Goal: Transaction & Acquisition: Purchase product/service

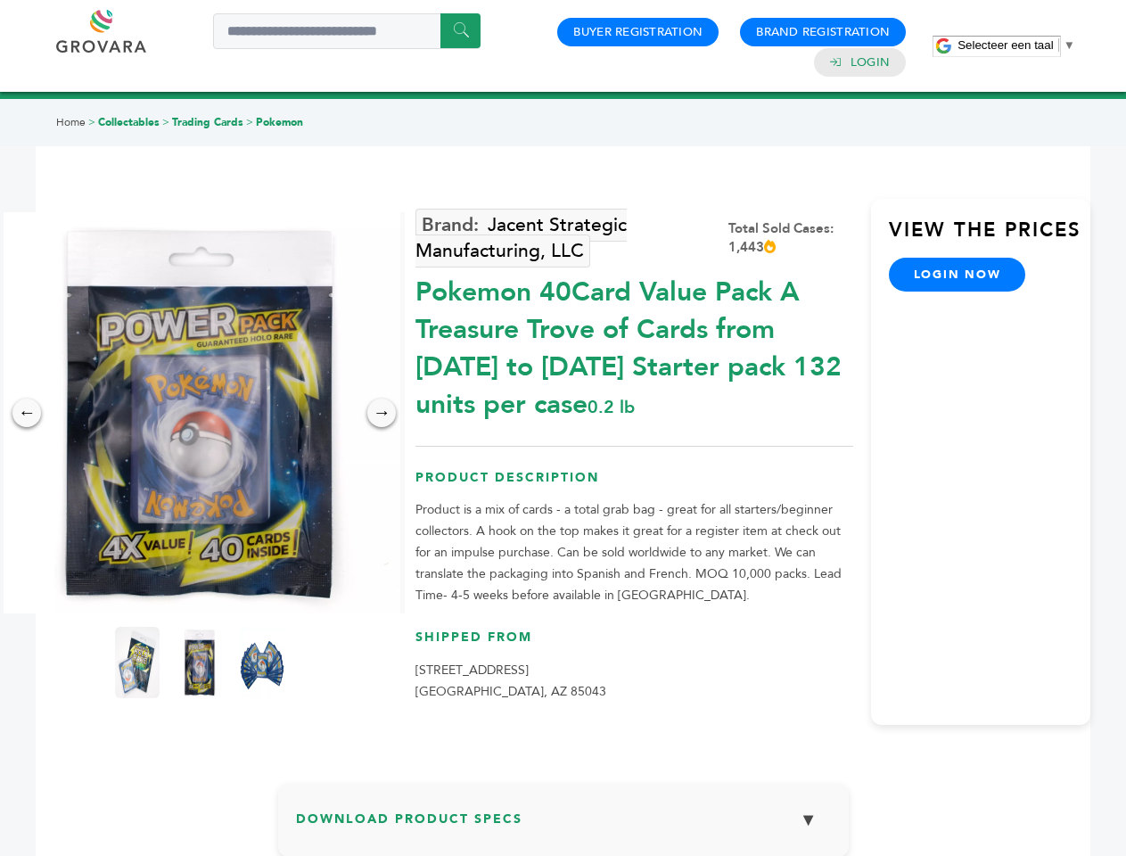
click at [1016, 45] on span "Selecteer een taal" at bounding box center [1005, 44] width 95 height 13
click at [200, 413] on img at bounding box center [199, 412] width 401 height 401
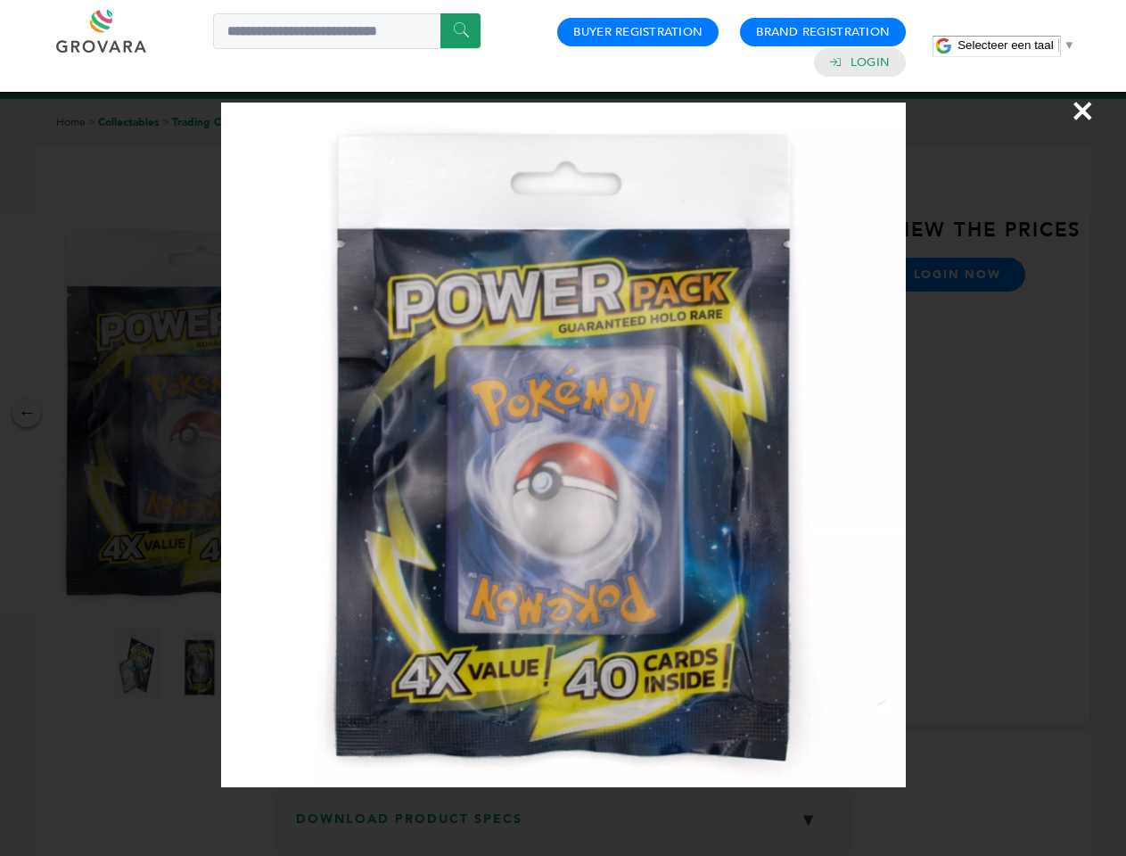
click at [27, 413] on div "×" at bounding box center [563, 428] width 1126 height 856
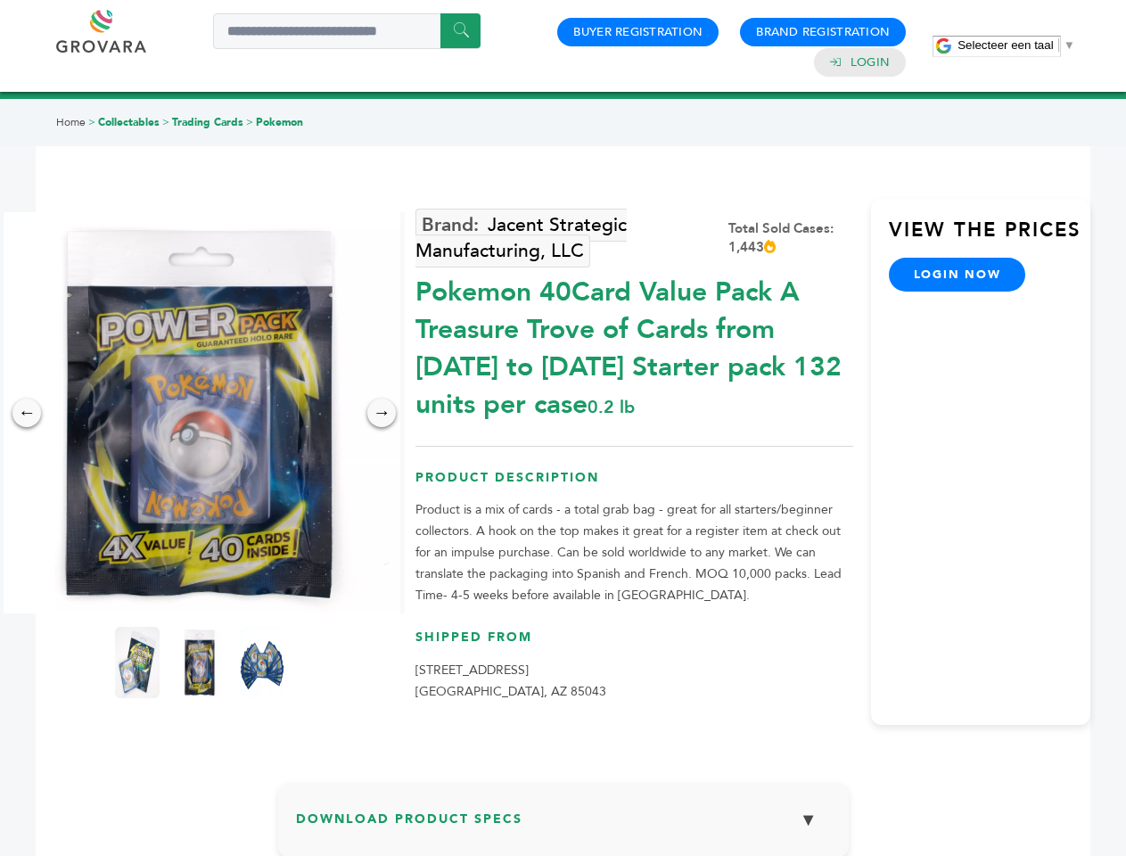
click at [382, 413] on div "→" at bounding box center [381, 413] width 29 height 29
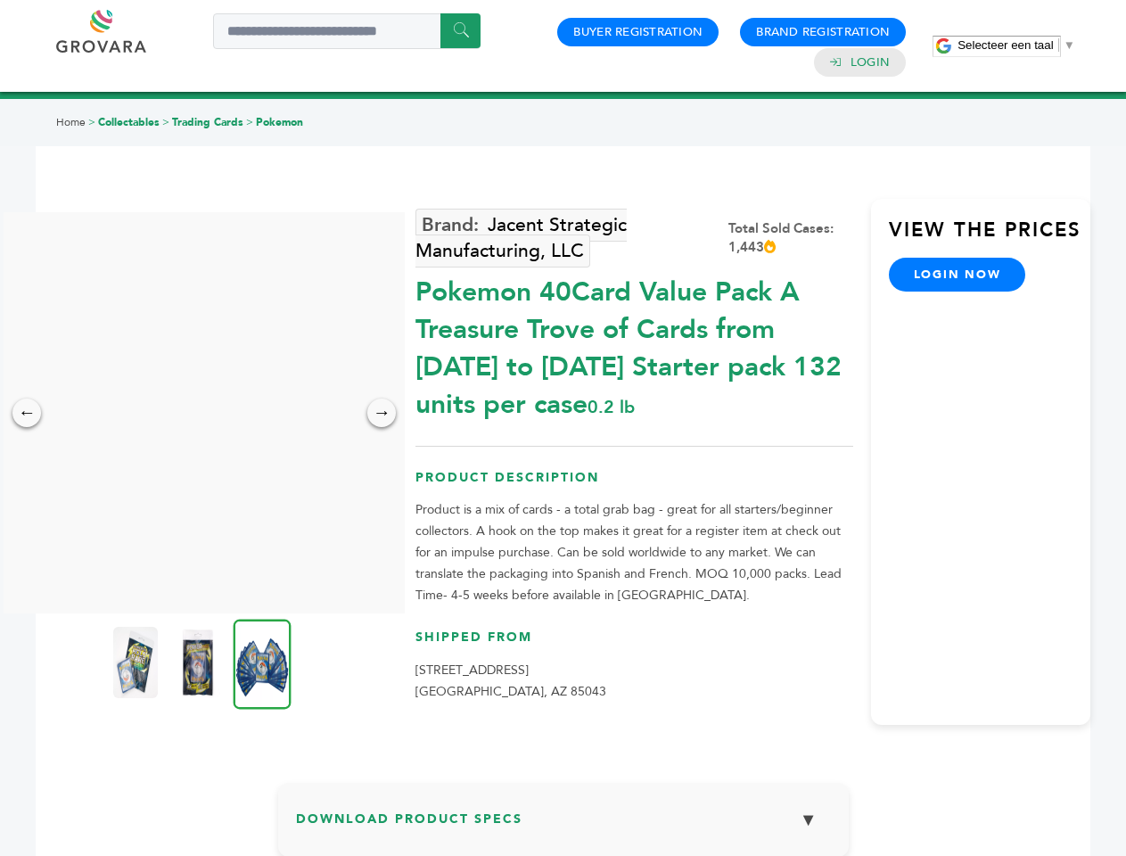
click at [137, 662] on img at bounding box center [135, 662] width 45 height 71
click at [0, 0] on div "×" at bounding box center [0, 0] width 0 height 0
click at [262, 662] on img at bounding box center [263, 664] width 58 height 90
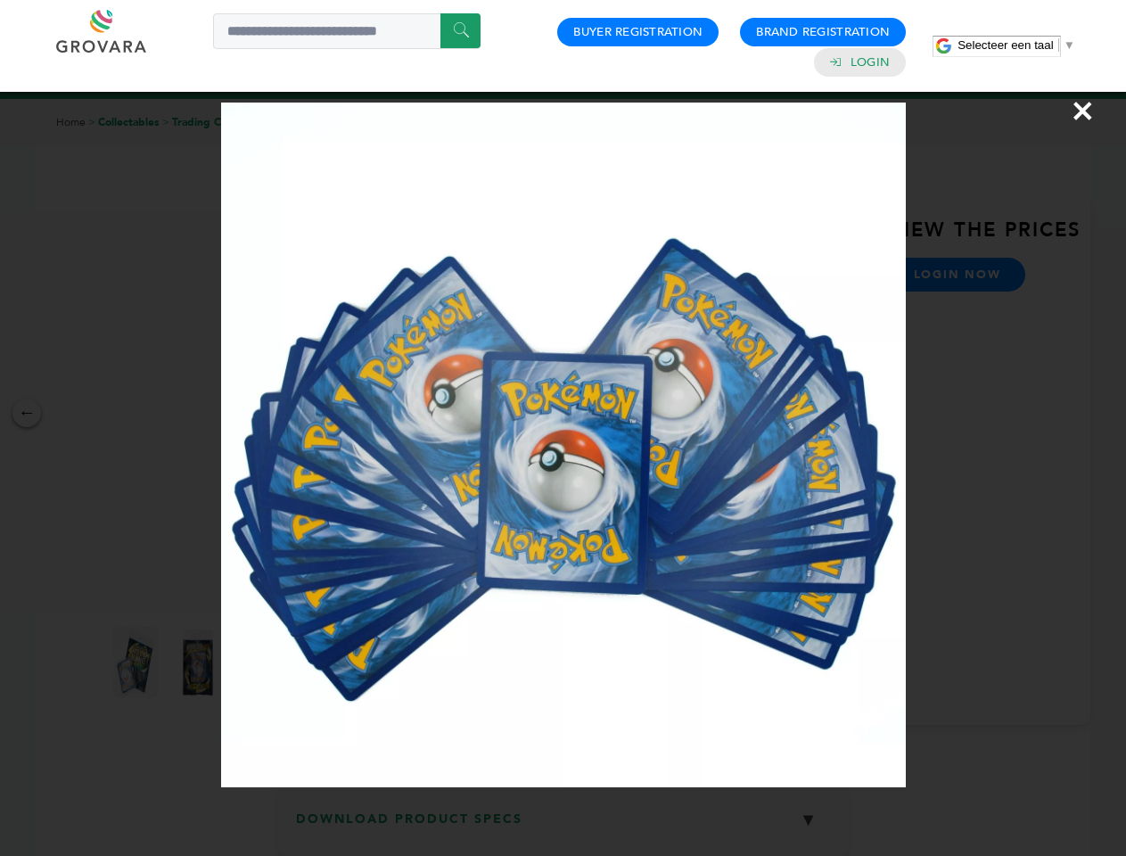
click at [563, 826] on div "×" at bounding box center [563, 428] width 1126 height 856
